Goal: Find specific page/section: Find specific page/section

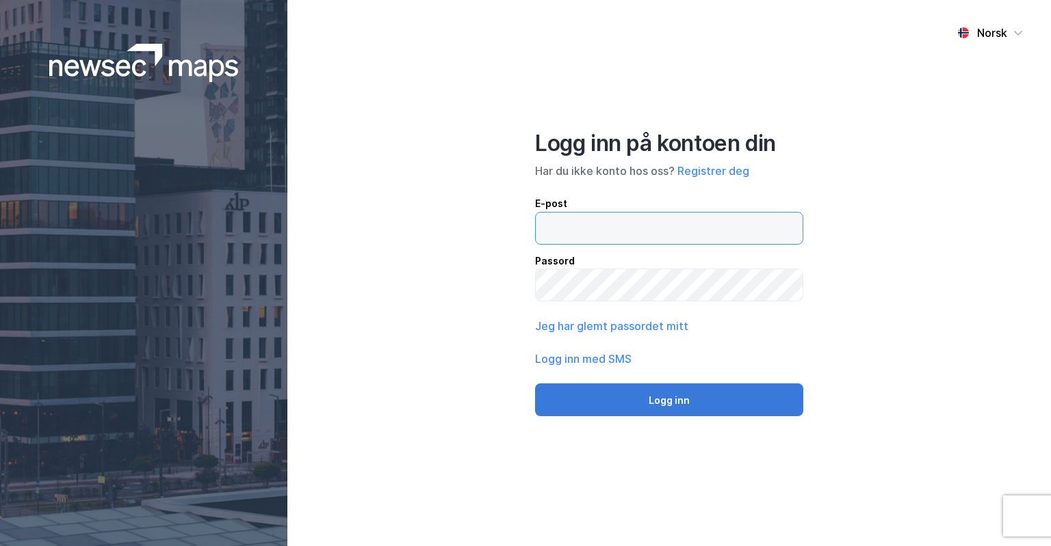
type input "[PERSON_NAME][EMAIL_ADDRESS][DOMAIN_NAME]"
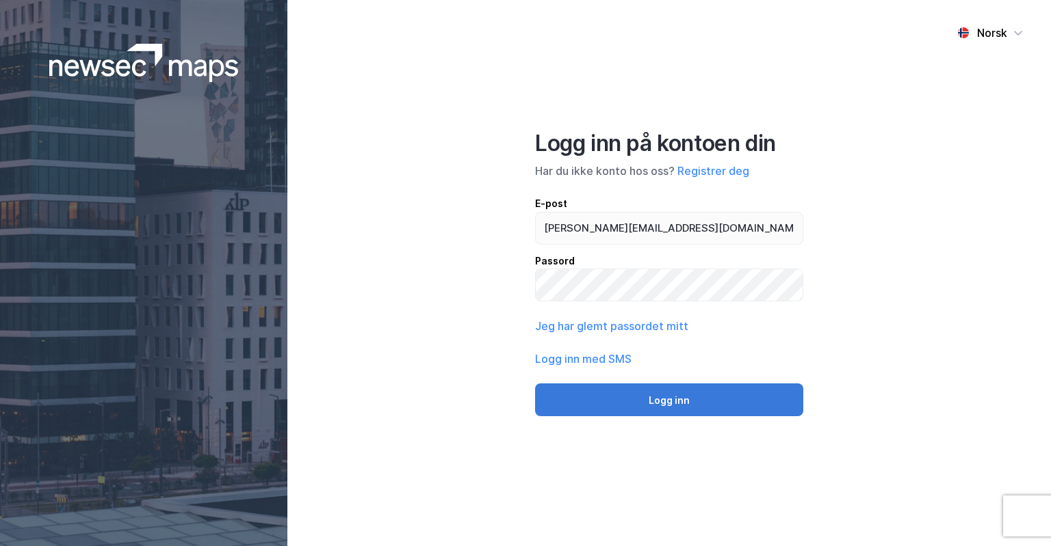
click at [583, 390] on button "Logg inn" at bounding box center [669, 400] width 268 height 33
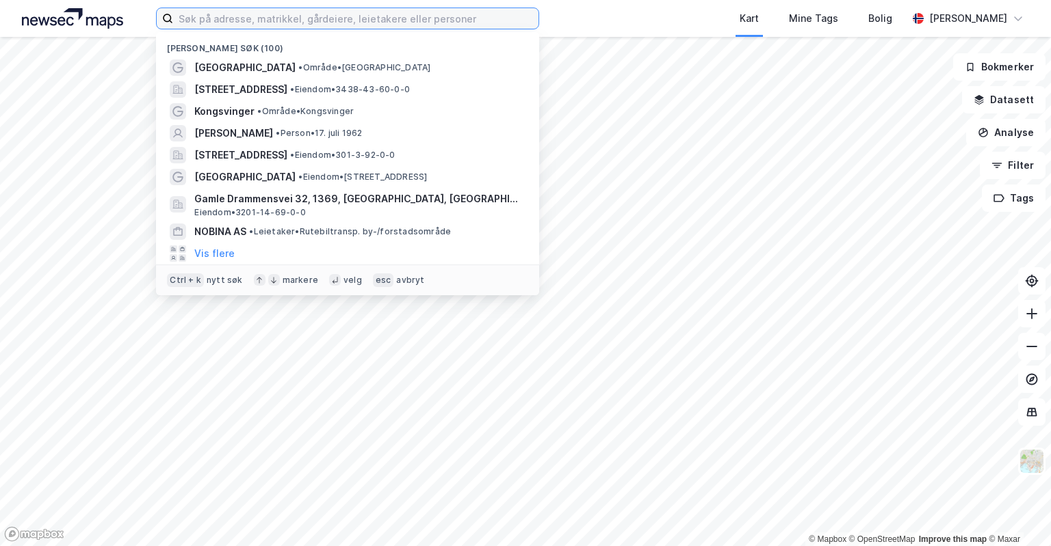
click at [435, 12] on input at bounding box center [355, 18] width 365 height 21
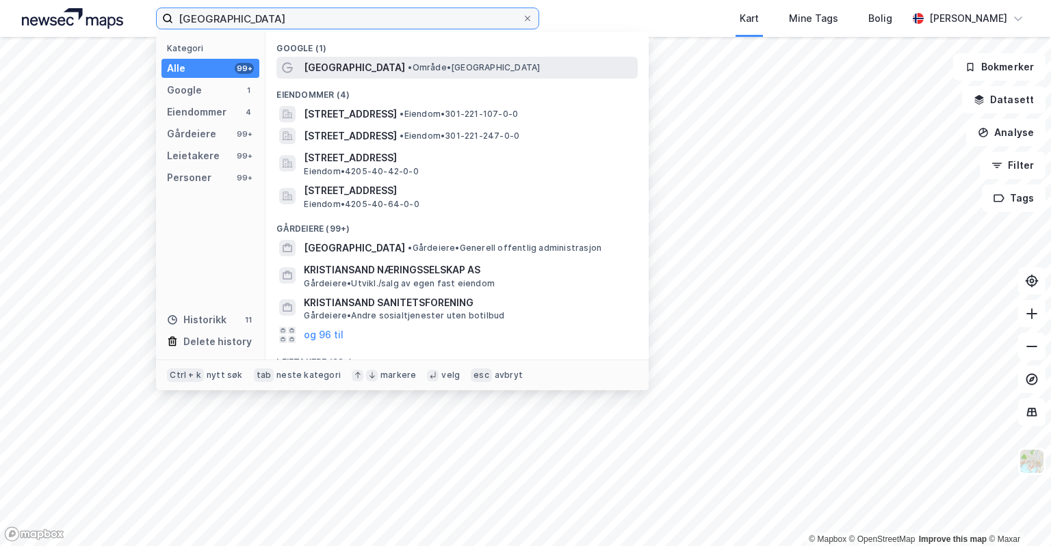
type input "[GEOGRAPHIC_DATA]"
click at [427, 73] on div "[GEOGRAPHIC_DATA] • Område • [GEOGRAPHIC_DATA]" at bounding box center [469, 68] width 331 height 16
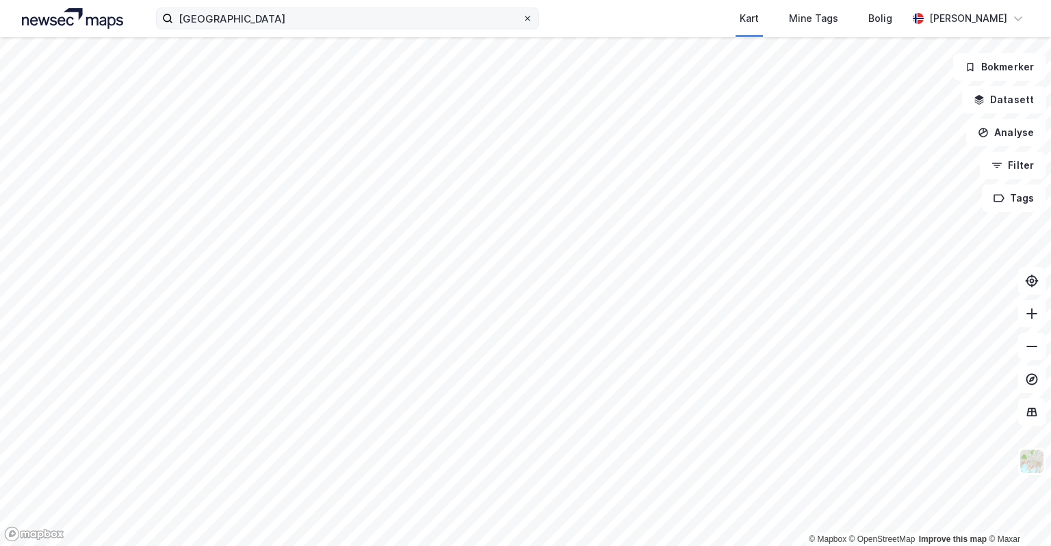
click at [529, 14] on icon at bounding box center [527, 18] width 8 height 8
click at [522, 14] on input "[GEOGRAPHIC_DATA]" at bounding box center [347, 18] width 349 height 21
click at [600, 3] on div "Kart Mine Tags [PERSON_NAME]" at bounding box center [525, 18] width 1051 height 37
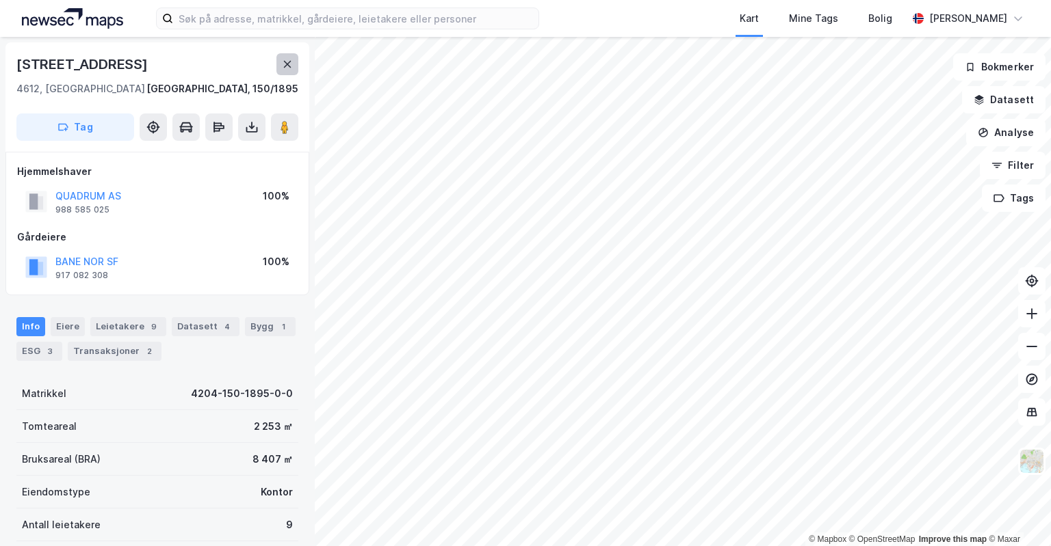
click at [293, 68] on button at bounding box center [287, 64] width 22 height 22
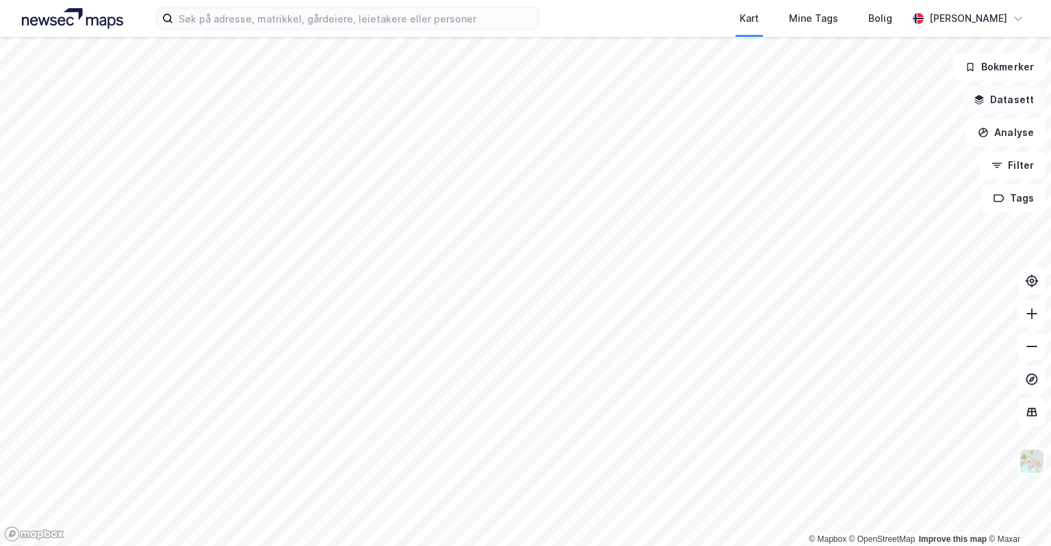
click at [976, 104] on button "Datasett" at bounding box center [1003, 99] width 83 height 27
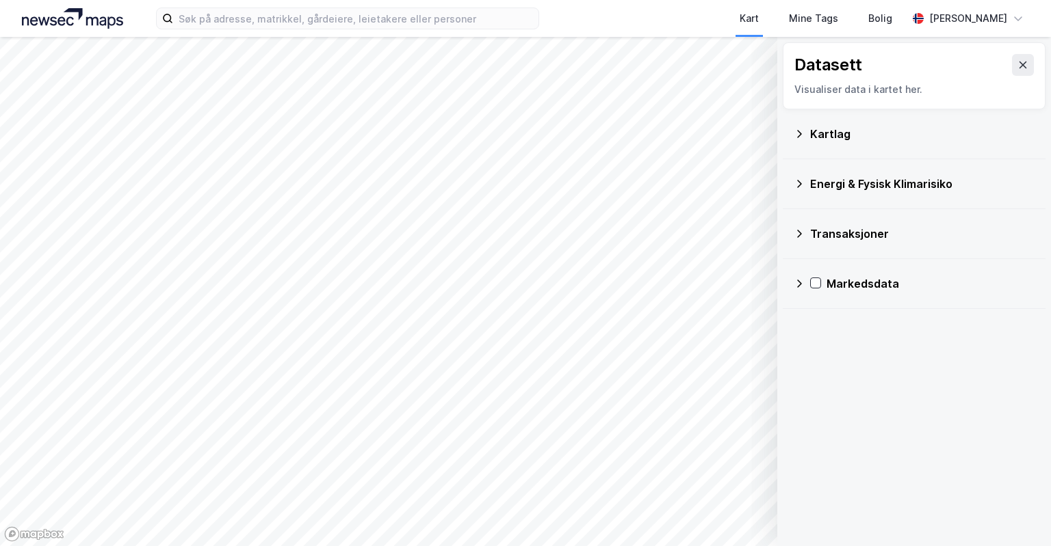
click at [925, 136] on div "Kartlag" at bounding box center [922, 134] width 224 height 16
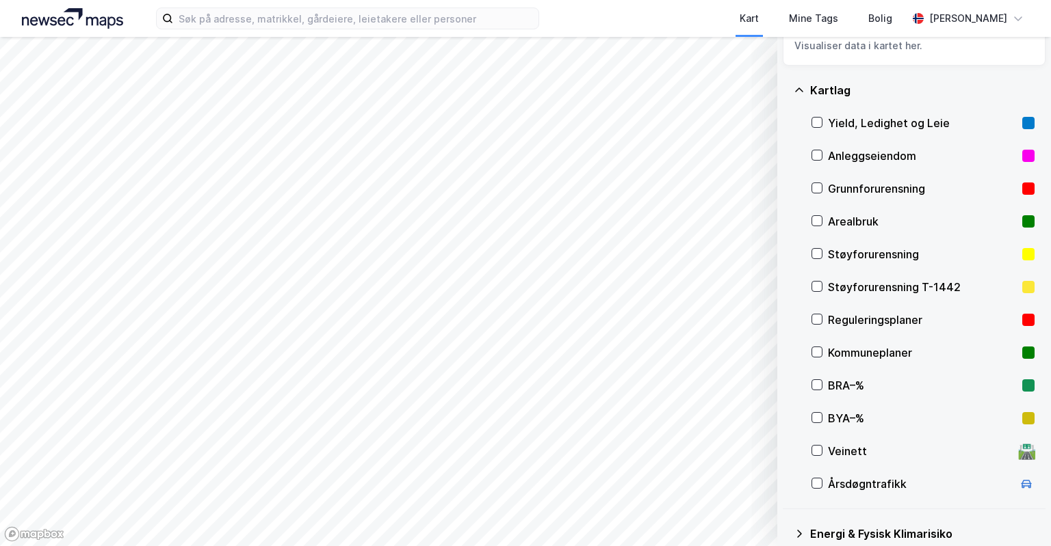
scroll to position [49, 0]
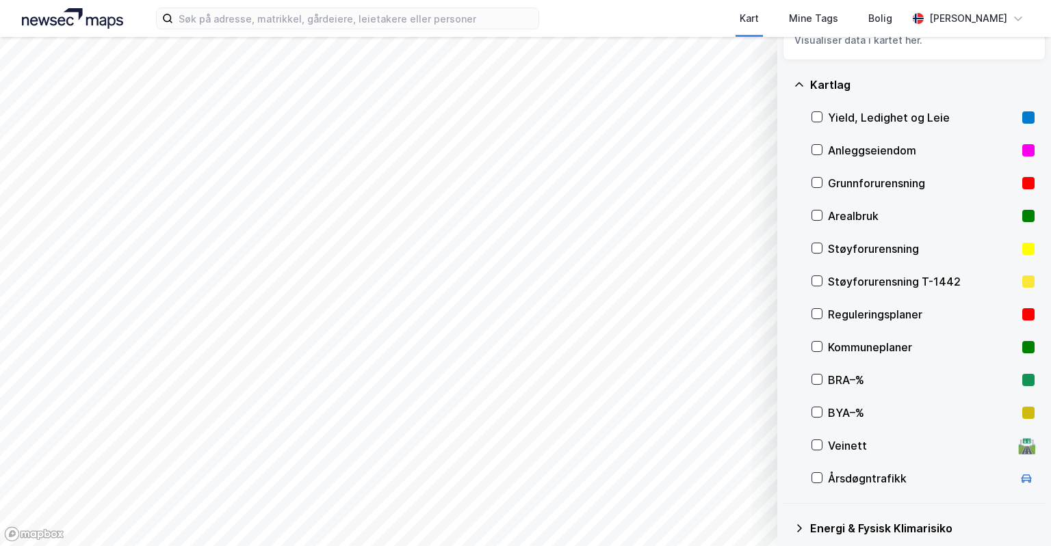
click at [873, 319] on div "Reguleringsplaner" at bounding box center [922, 314] width 189 height 16
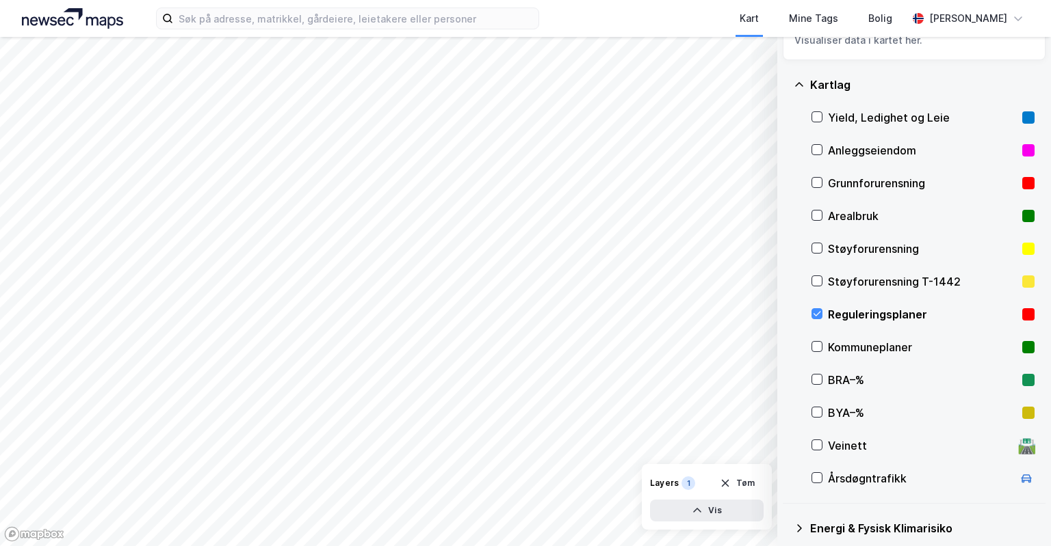
click at [873, 319] on div "Reguleringsplaner" at bounding box center [922, 314] width 189 height 16
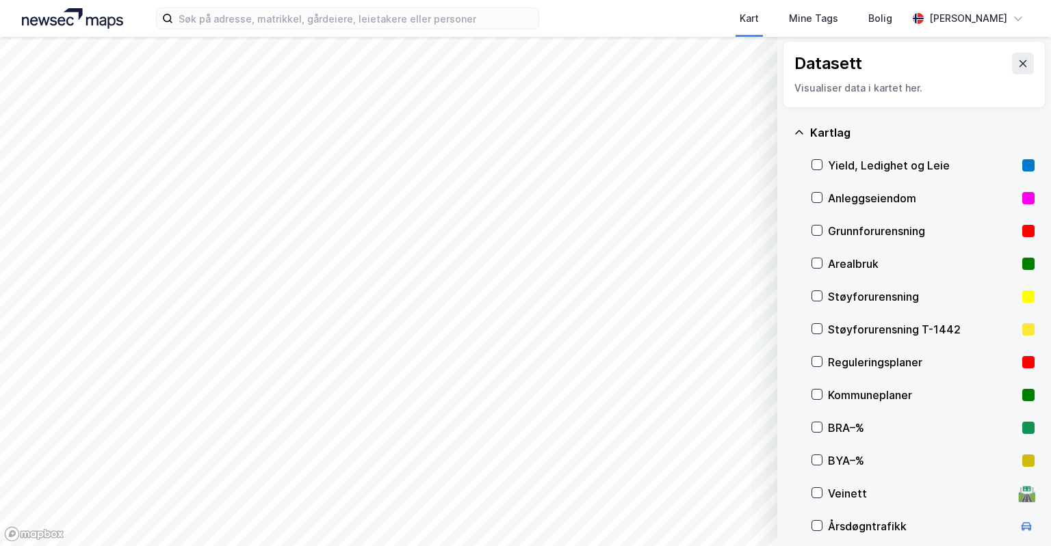
scroll to position [0, 0]
click at [830, 140] on div "Kartlag" at bounding box center [922, 134] width 224 height 16
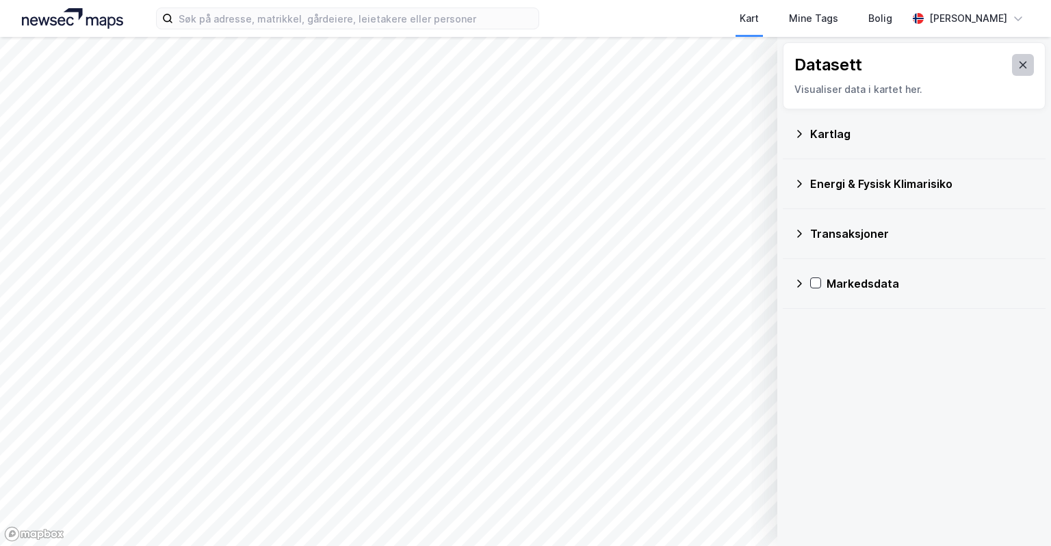
click at [1020, 69] on button at bounding box center [1023, 65] width 22 height 22
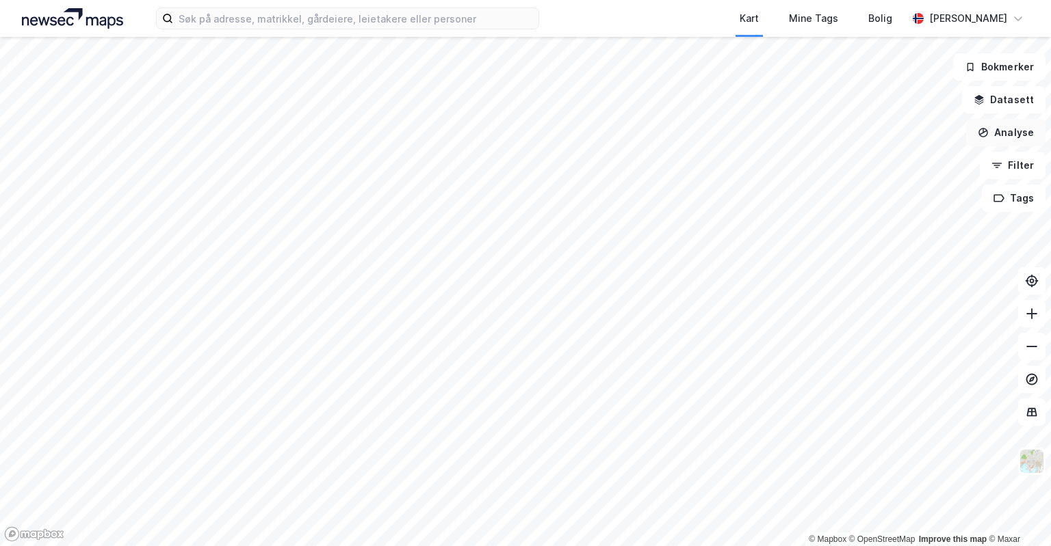
click at [1023, 129] on button "Analyse" at bounding box center [1005, 132] width 79 height 27
click at [1026, 172] on button "Filter" at bounding box center [1012, 165] width 66 height 27
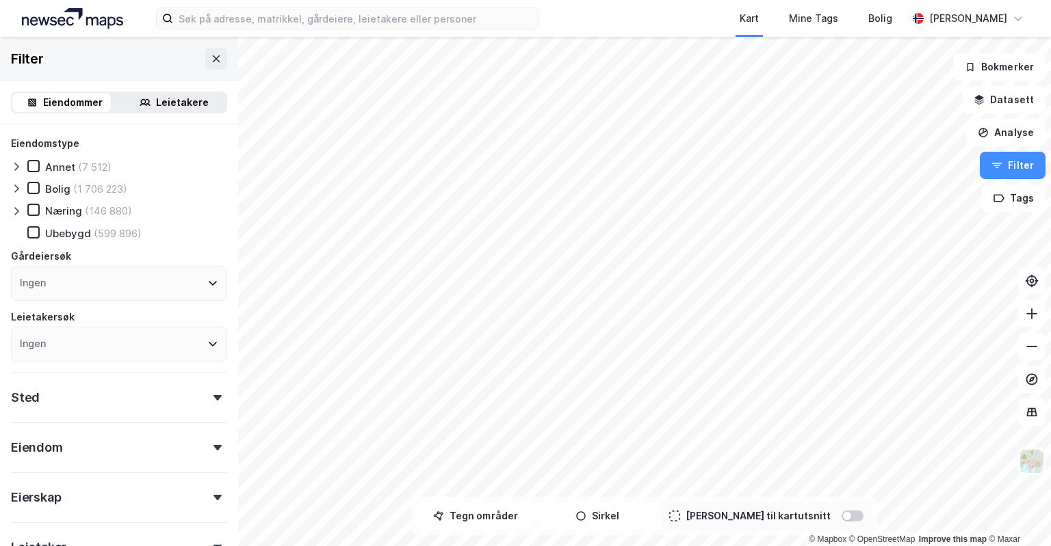
click at [64, 237] on div "Ubebygd" at bounding box center [68, 233] width 46 height 13
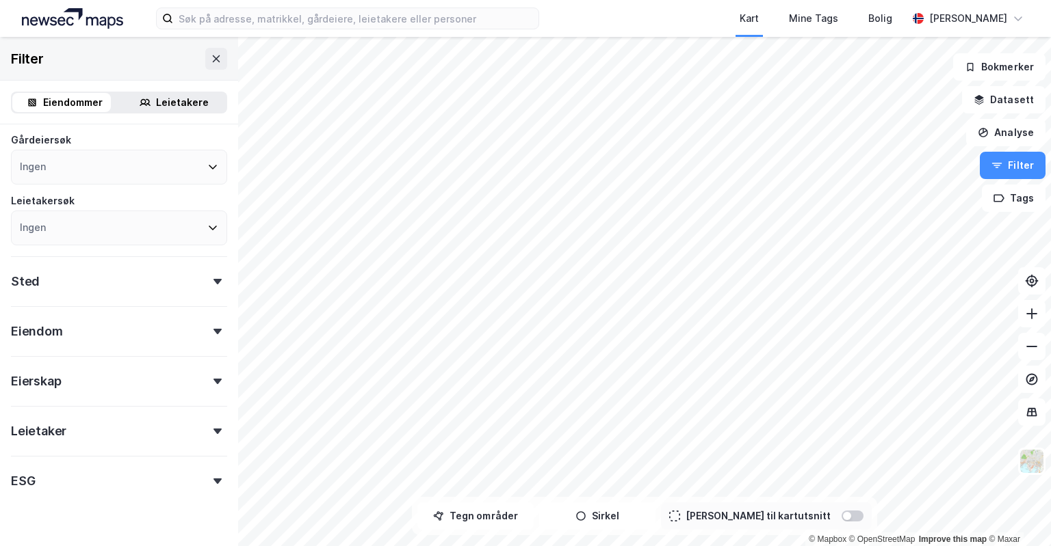
scroll to position [42, 0]
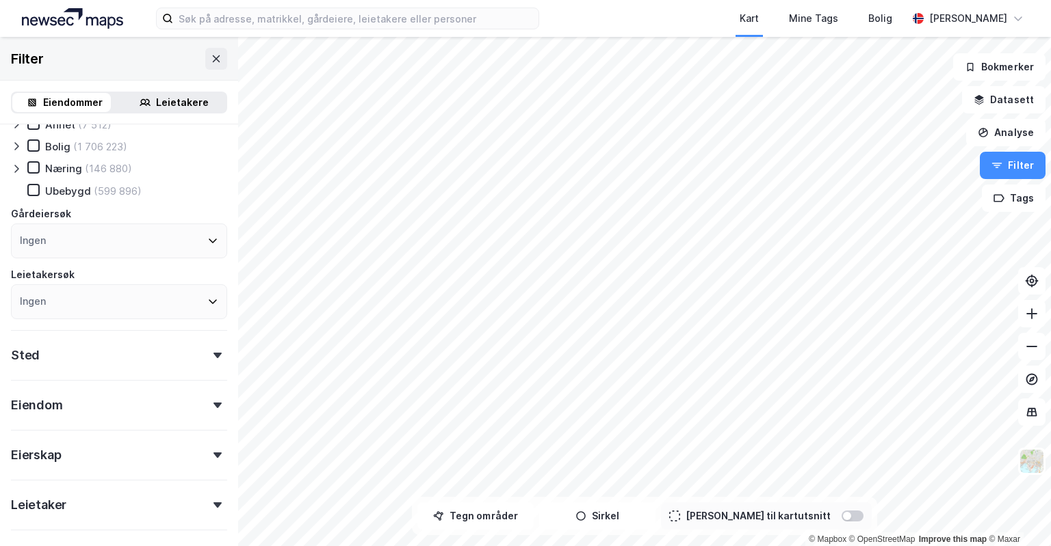
click at [55, 172] on div "Næring" at bounding box center [63, 168] width 37 height 13
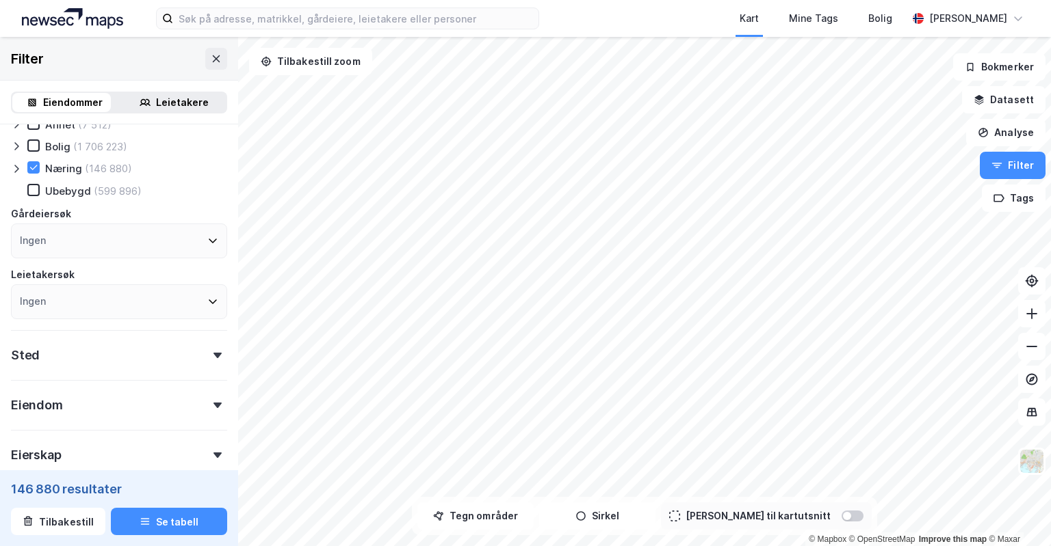
click at [55, 172] on div "Næring" at bounding box center [63, 168] width 37 height 13
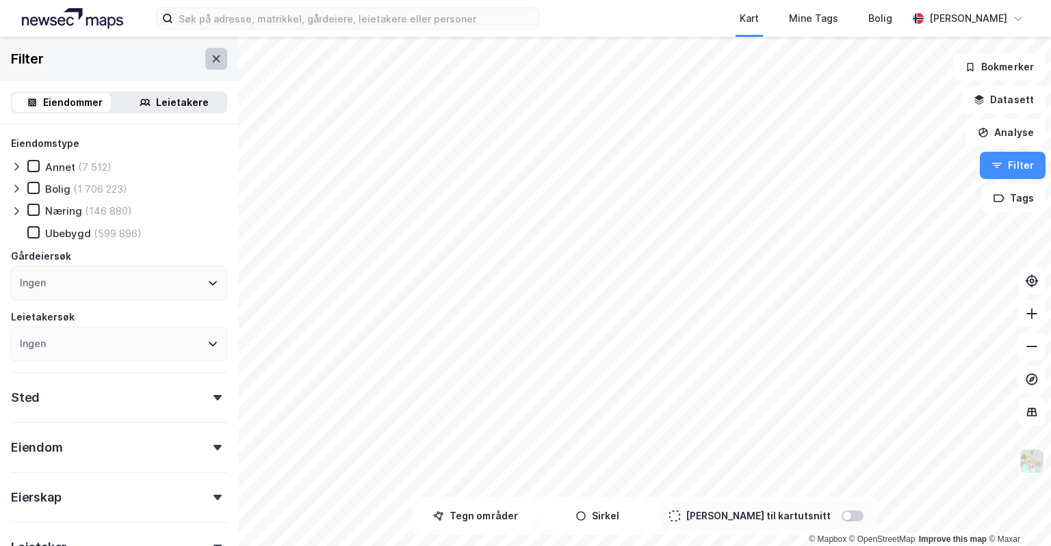
click at [211, 64] on icon at bounding box center [216, 58] width 11 height 11
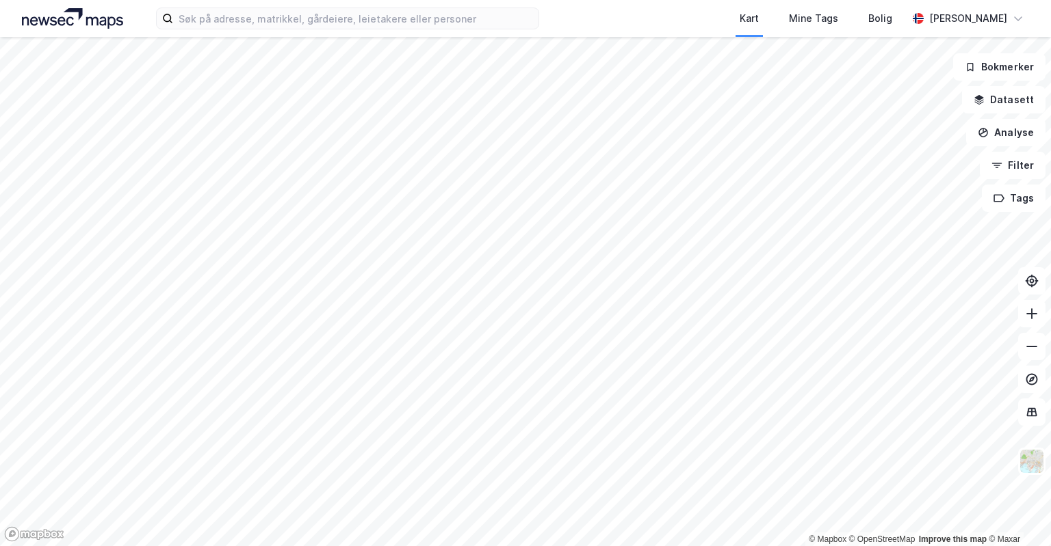
click at [599, 12] on div "Kart Mine Tags [PERSON_NAME]" at bounding box center [525, 18] width 1051 height 37
